Goal: Transaction & Acquisition: Obtain resource

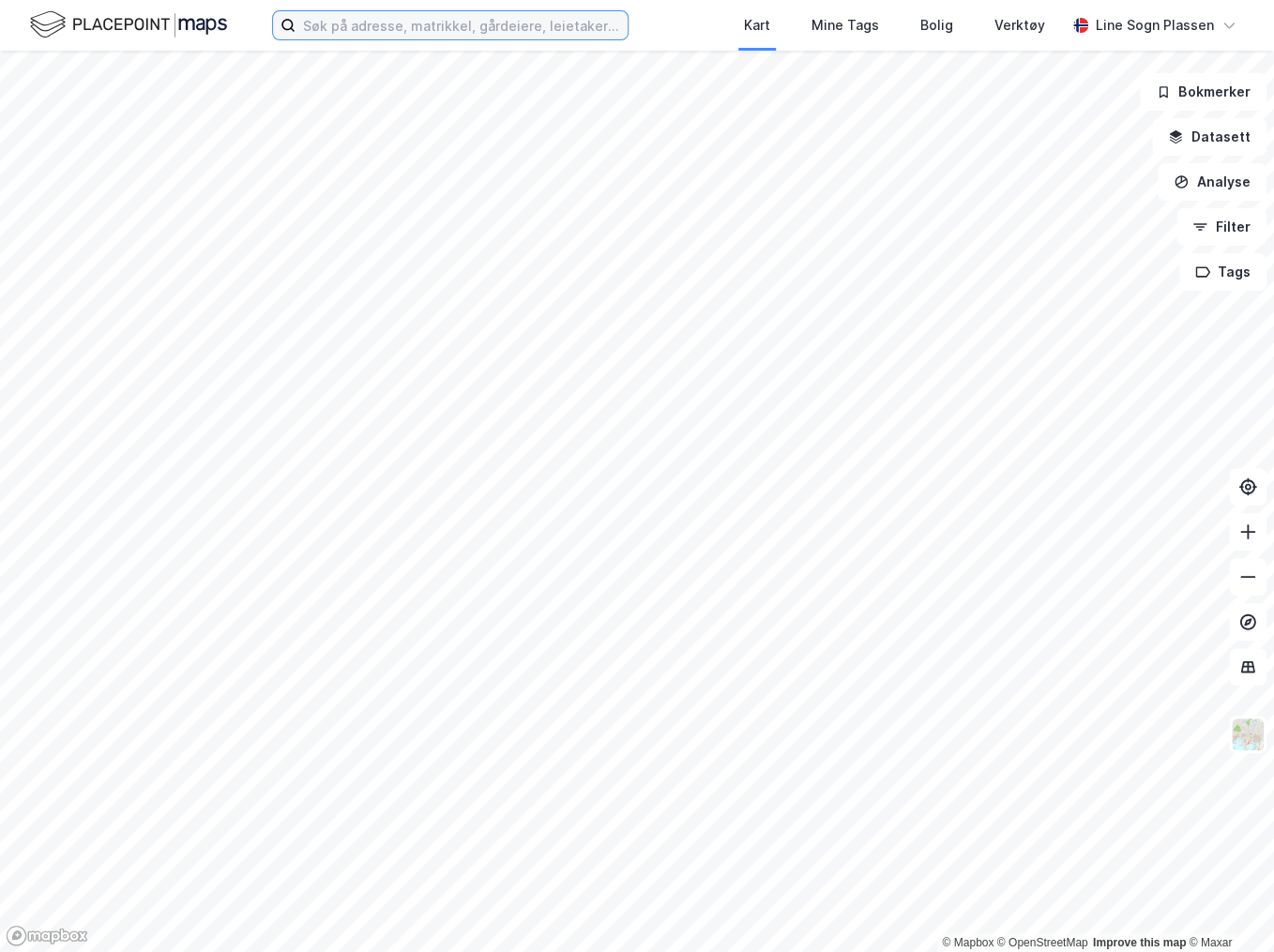
click at [360, 26] on input at bounding box center [462, 25] width 332 height 28
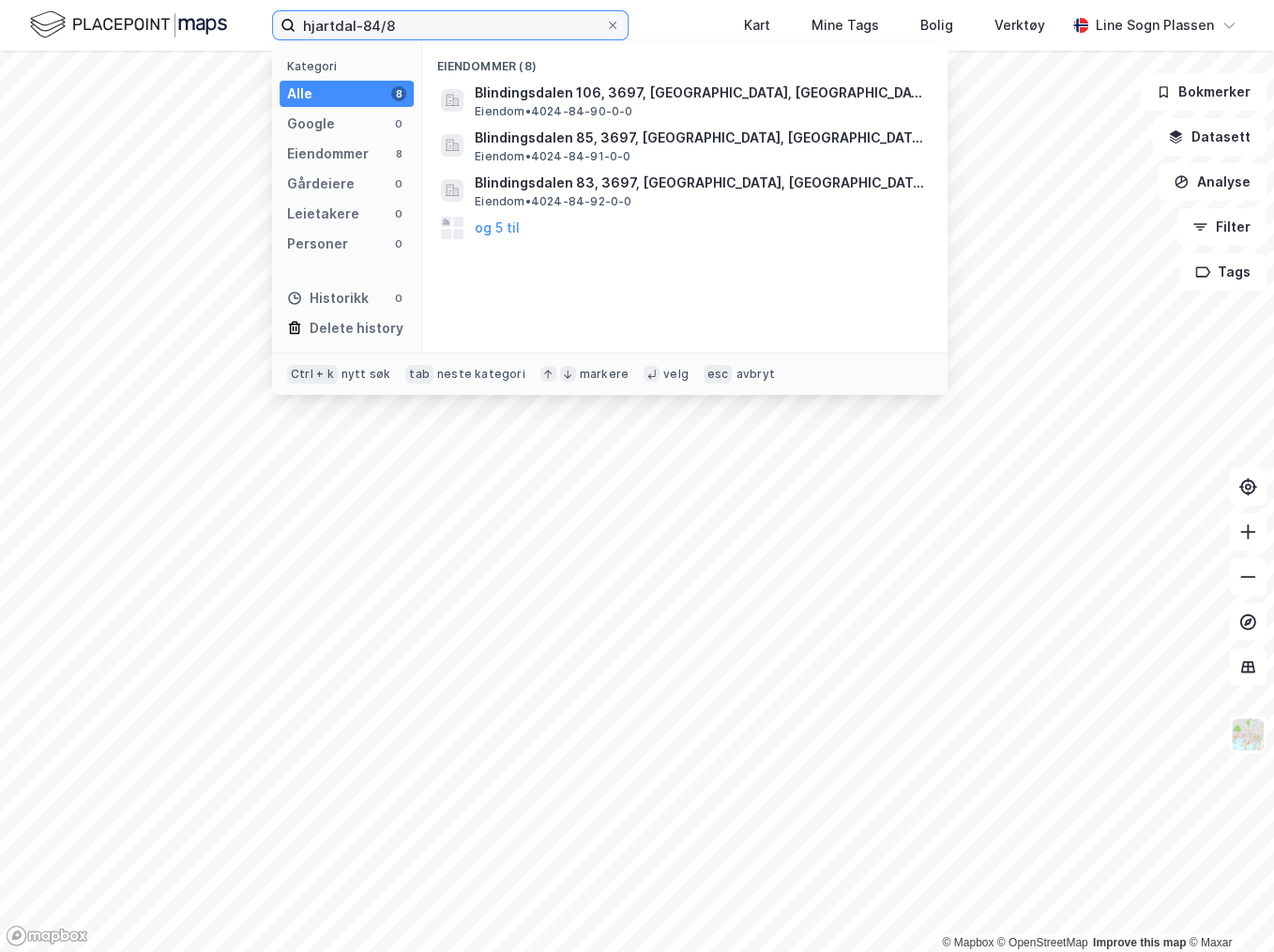
type input "hjartdal-84/8"
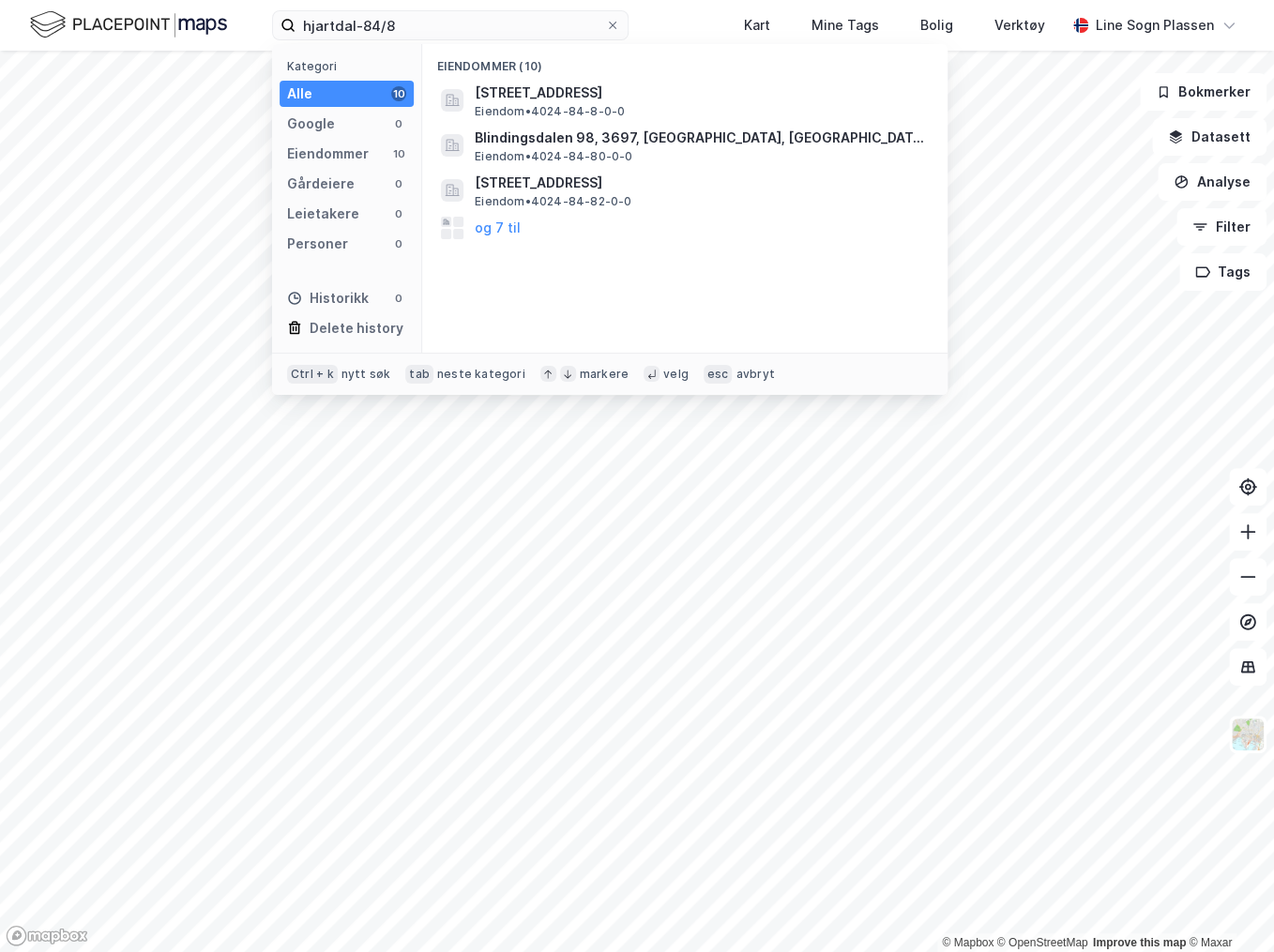
click at [522, 90] on span "[STREET_ADDRESS]" at bounding box center [699, 92] width 451 height 22
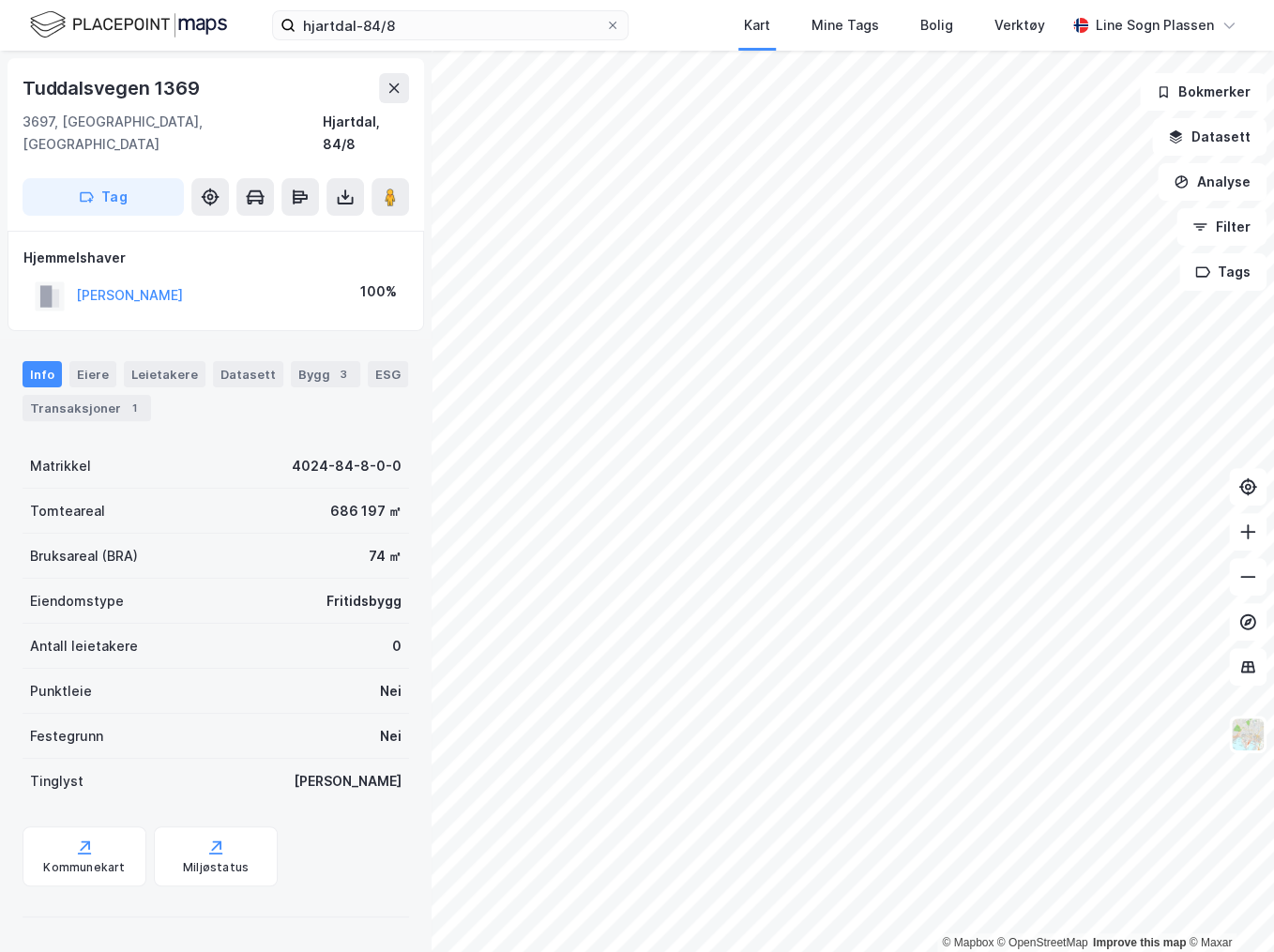
click at [352, 183] on button at bounding box center [345, 197] width 37 height 37
click at [291, 227] on div "Last ned grunnbok" at bounding box center [252, 234] width 109 height 15
click at [230, 227] on div "Last ned grunnbok" at bounding box center [252, 234] width 109 height 15
